Goal: Information Seeking & Learning: Learn about a topic

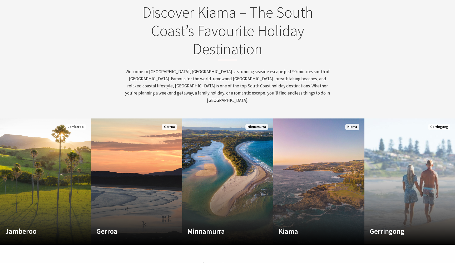
scroll to position [488, 0]
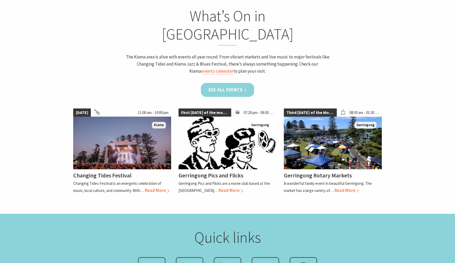
click at [234, 83] on link "See all Events" at bounding box center [227, 90] width 53 height 14
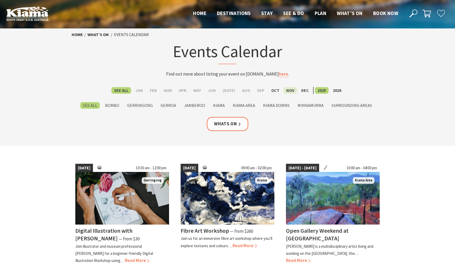
click at [286, 91] on label "Nov" at bounding box center [290, 90] width 13 height 7
click at [0, 0] on input "Nov" at bounding box center [0, 0] width 0 height 0
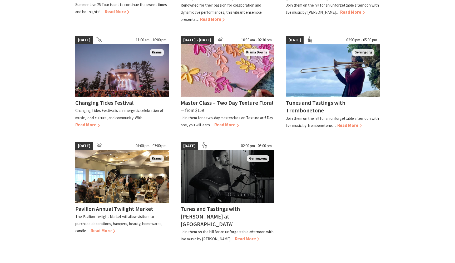
scroll to position [355, 0]
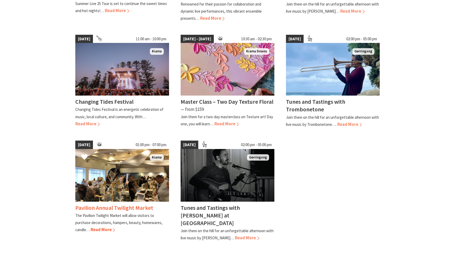
click at [124, 175] on img at bounding box center [122, 175] width 94 height 53
